Goal: Contribute content

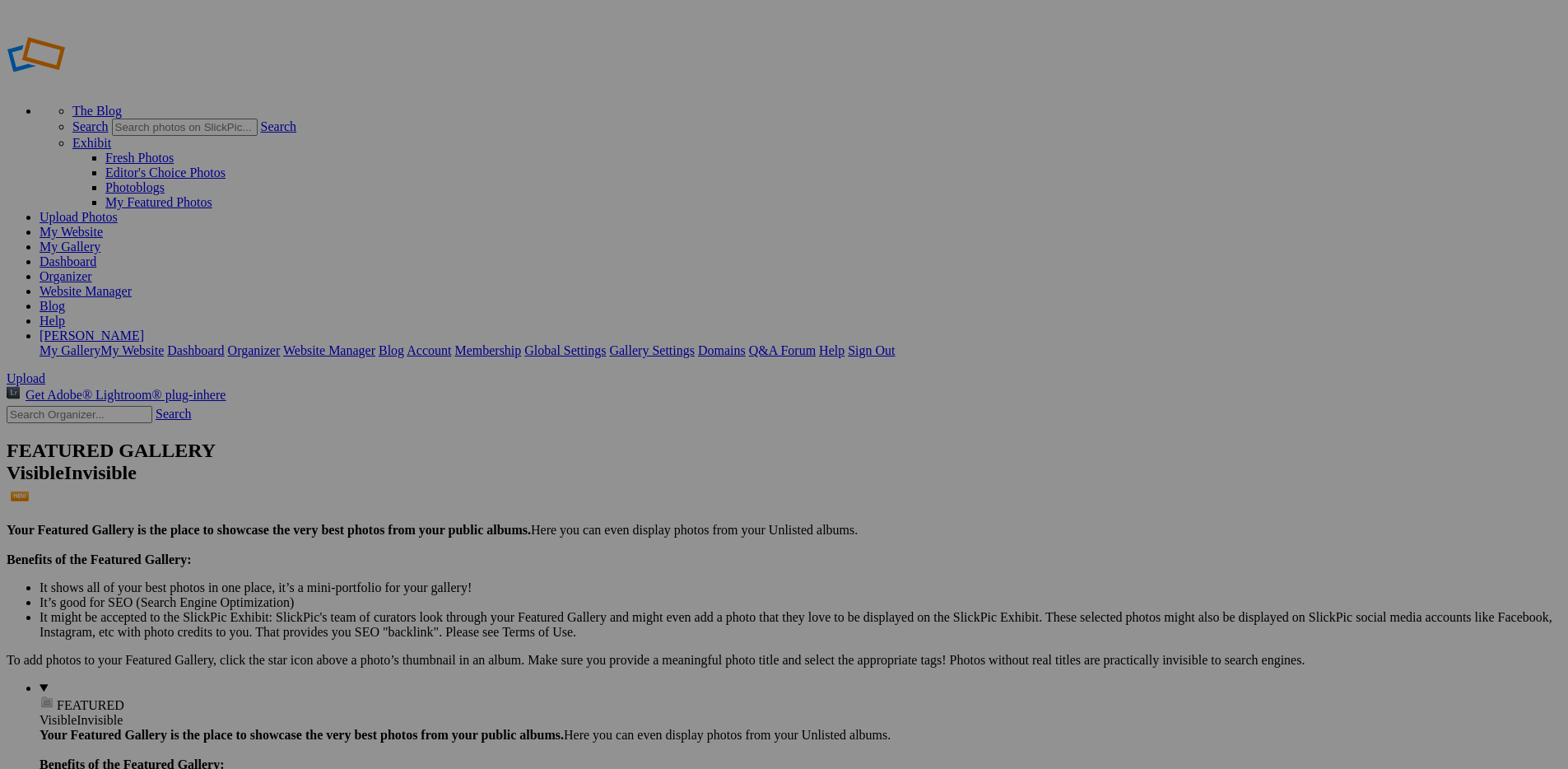
type input "Maacah @"
